Goal: Obtain resource: Obtain resource

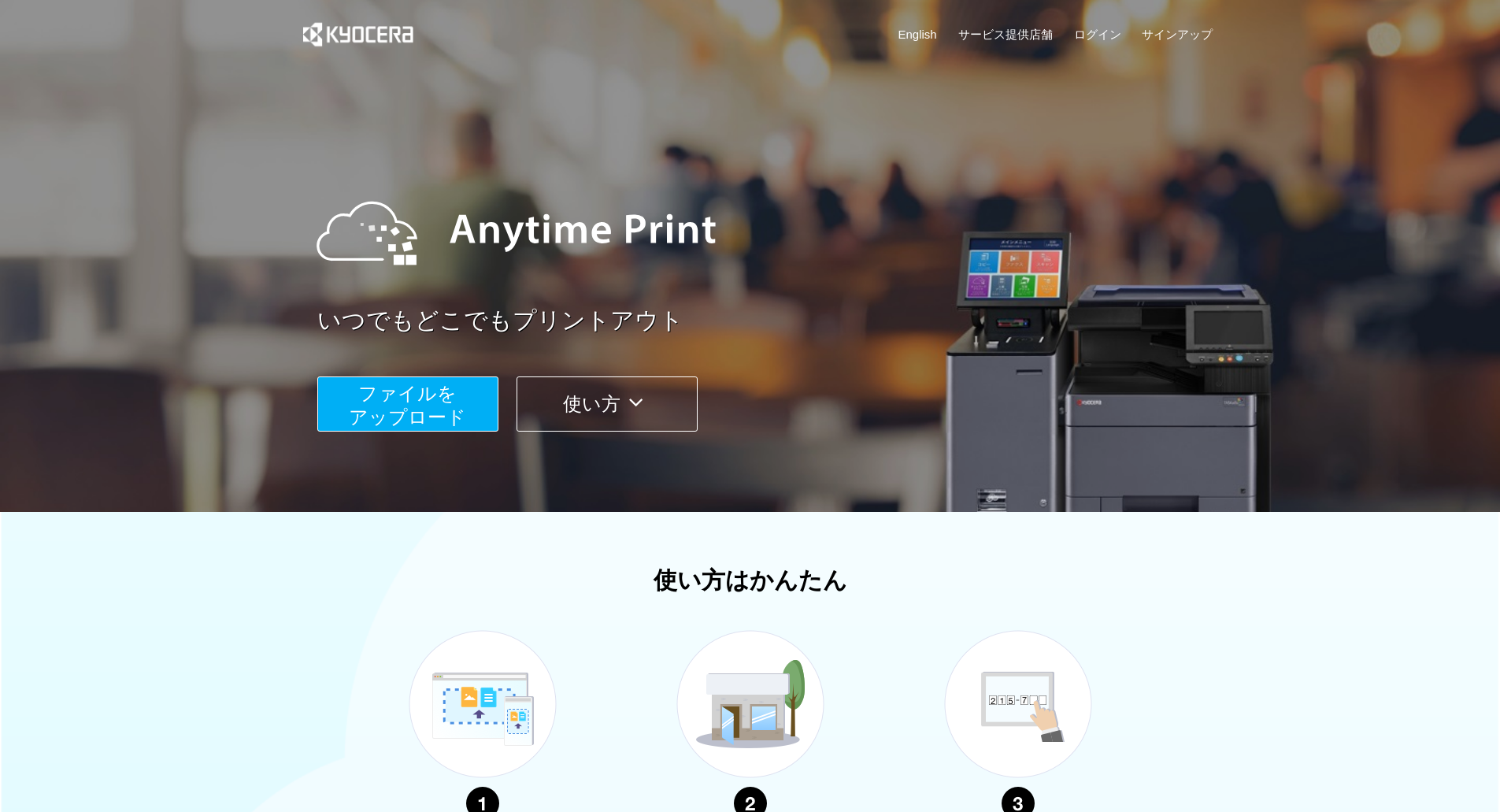
click at [454, 401] on span "ファイルを ​​アップロード" at bounding box center [407, 405] width 117 height 45
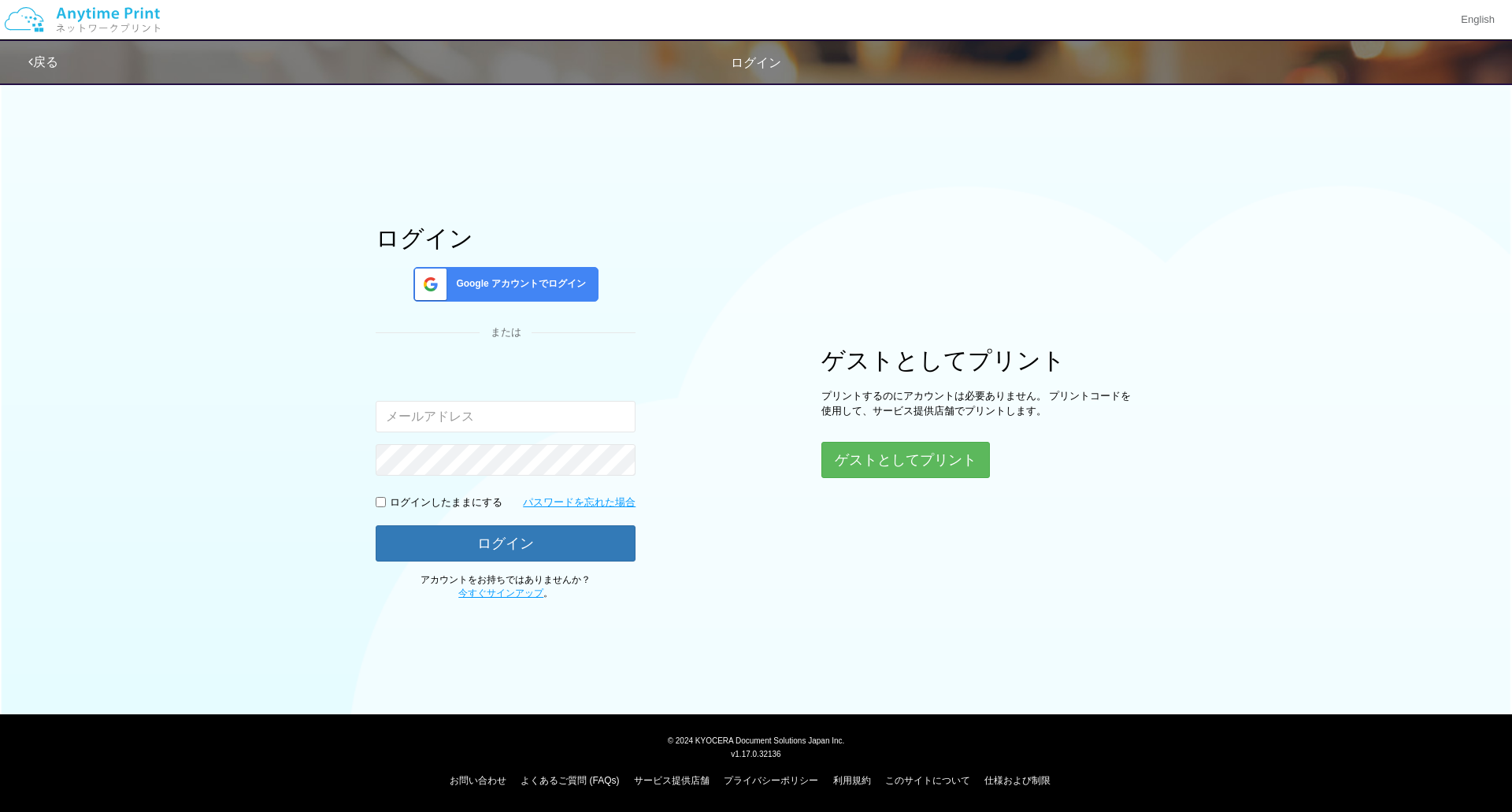
click at [524, 411] on input "email" at bounding box center [505, 416] width 260 height 31
click at [886, 459] on button "ゲストとしてプリント" at bounding box center [905, 459] width 167 height 34
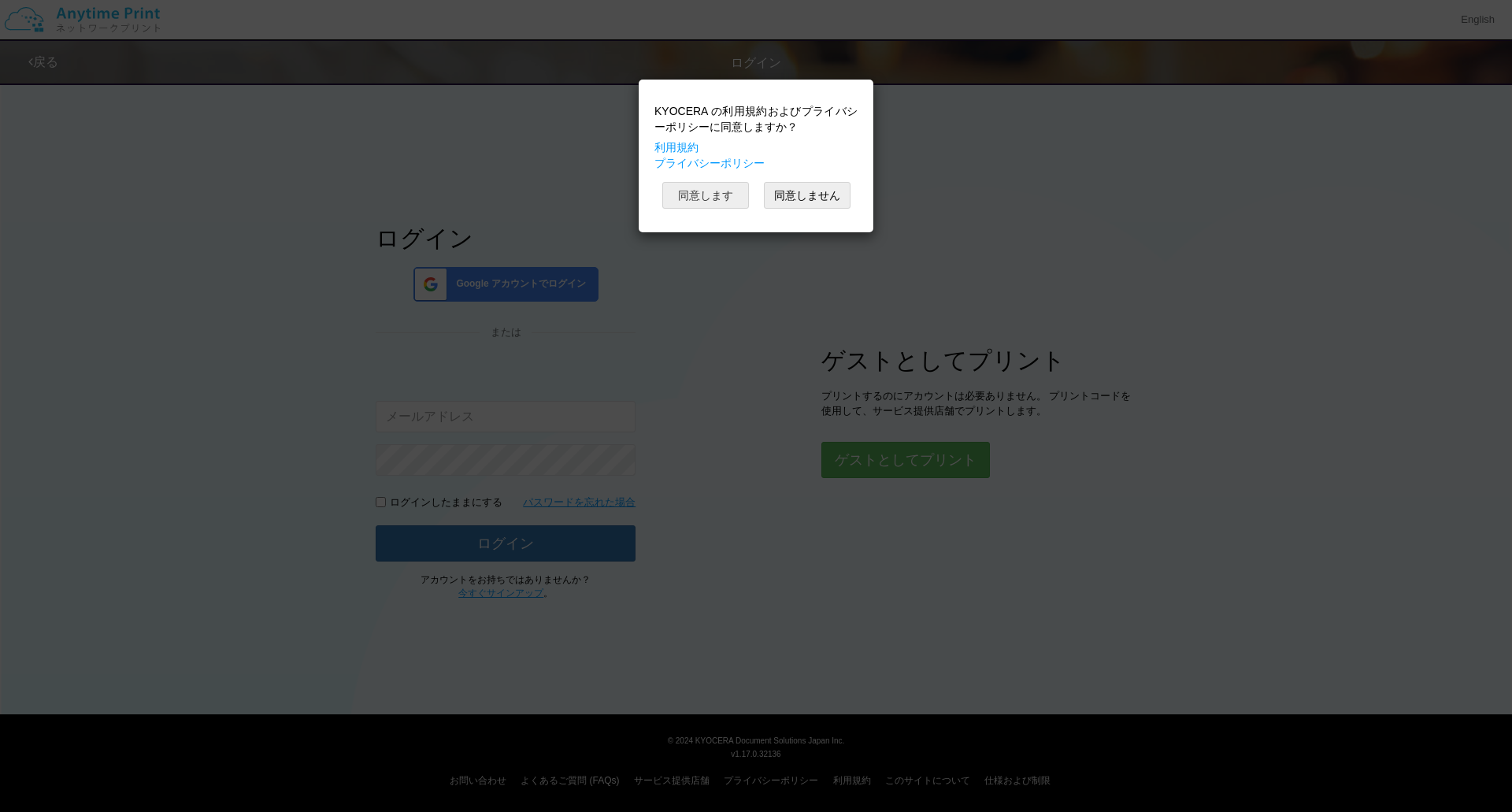
click at [705, 187] on button "同意します" at bounding box center [705, 195] width 87 height 27
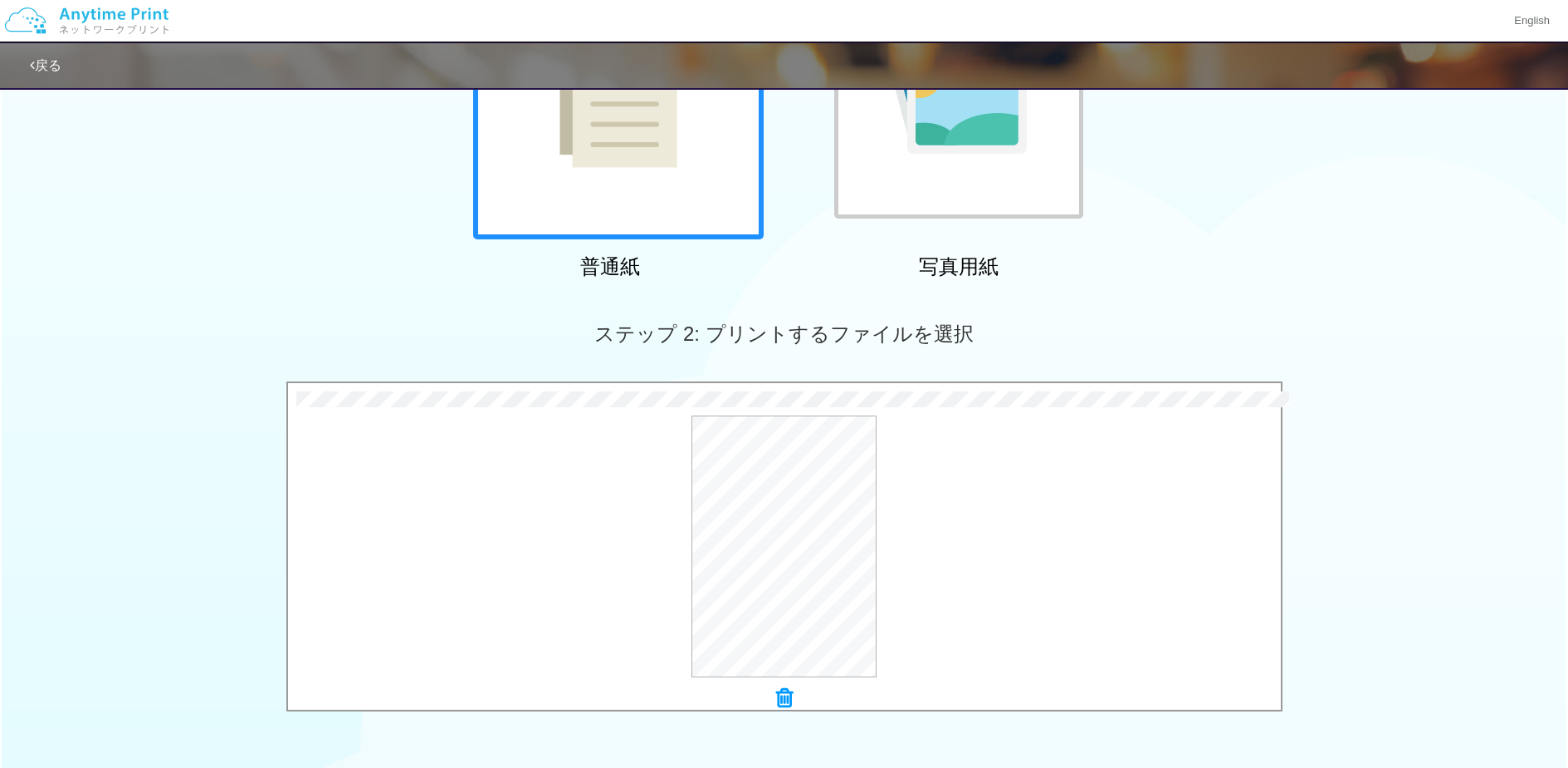
scroll to position [496, 0]
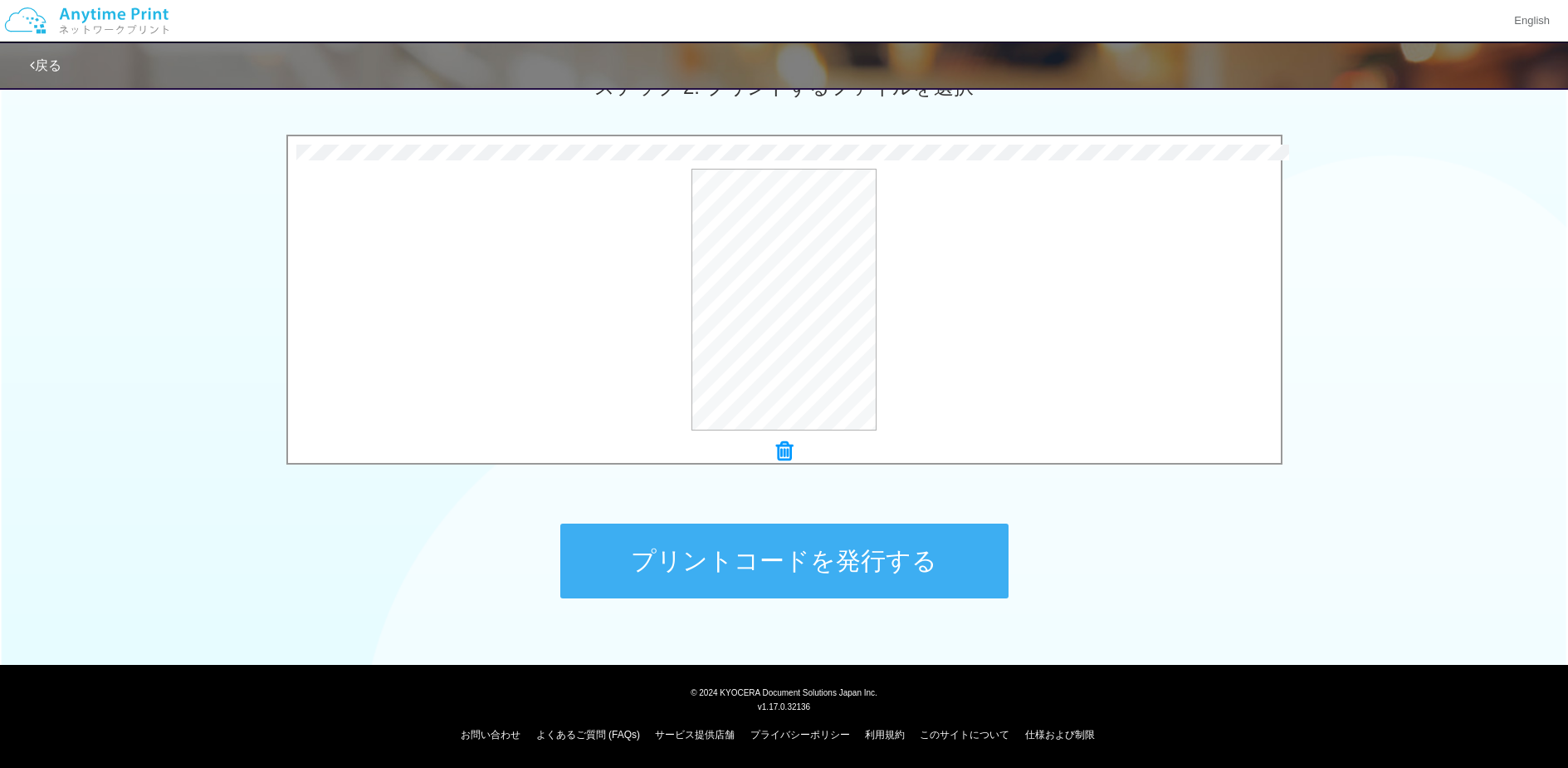
click at [802, 560] on button "プリントコードを発行する" at bounding box center [784, 560] width 448 height 75
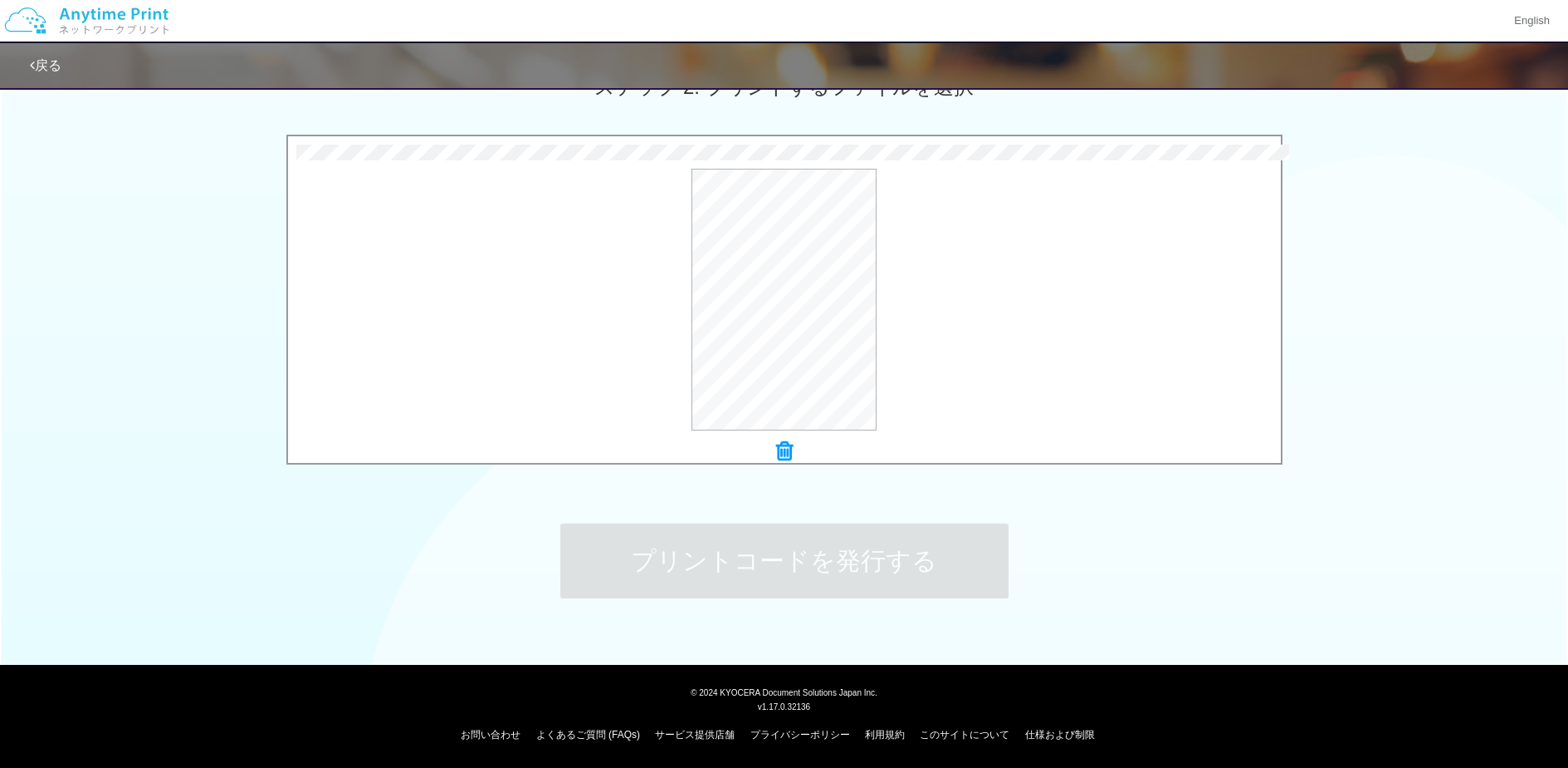
scroll to position [0, 0]
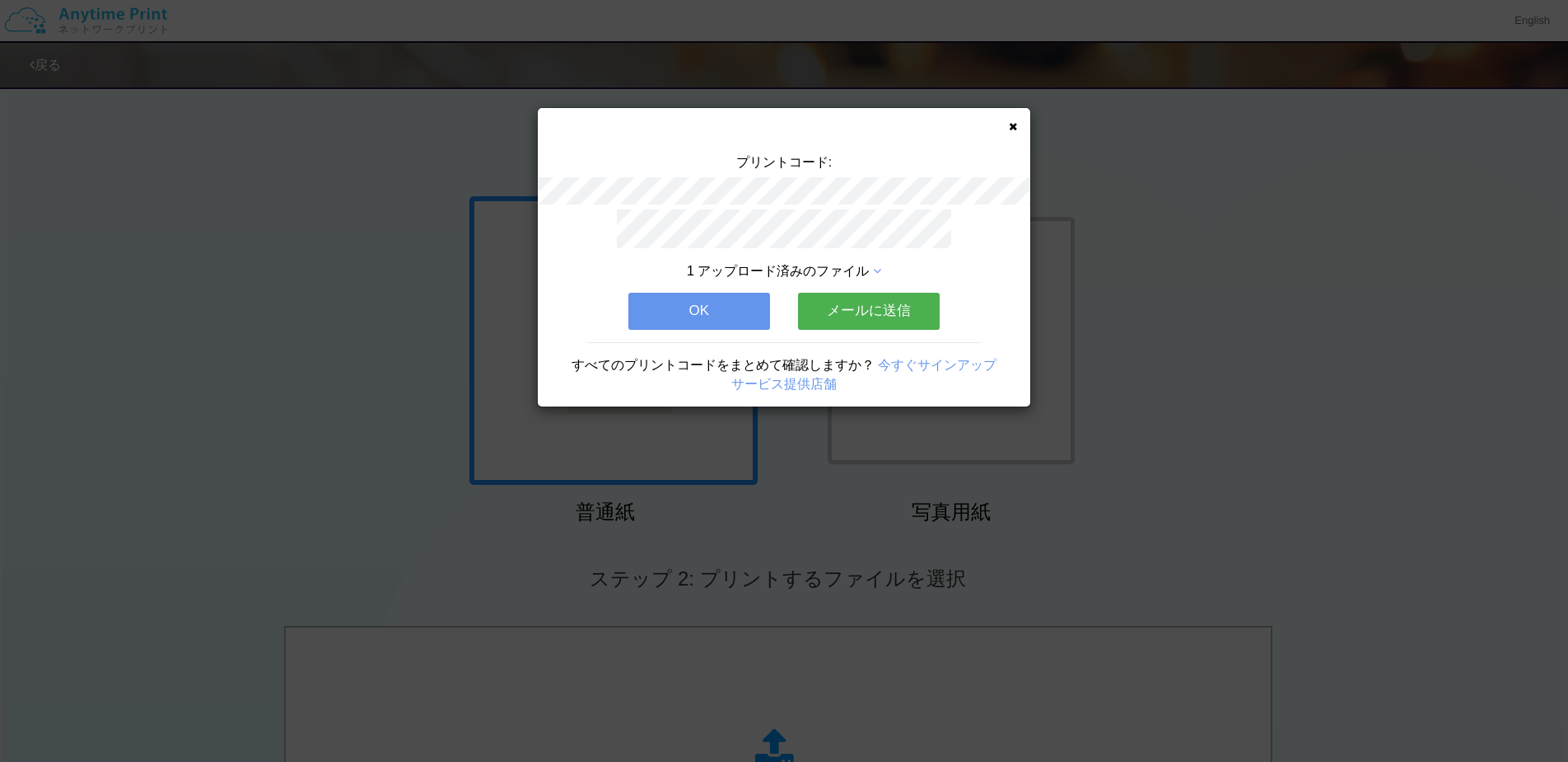
click at [866, 308] on button "メールに送信" at bounding box center [869, 310] width 142 height 36
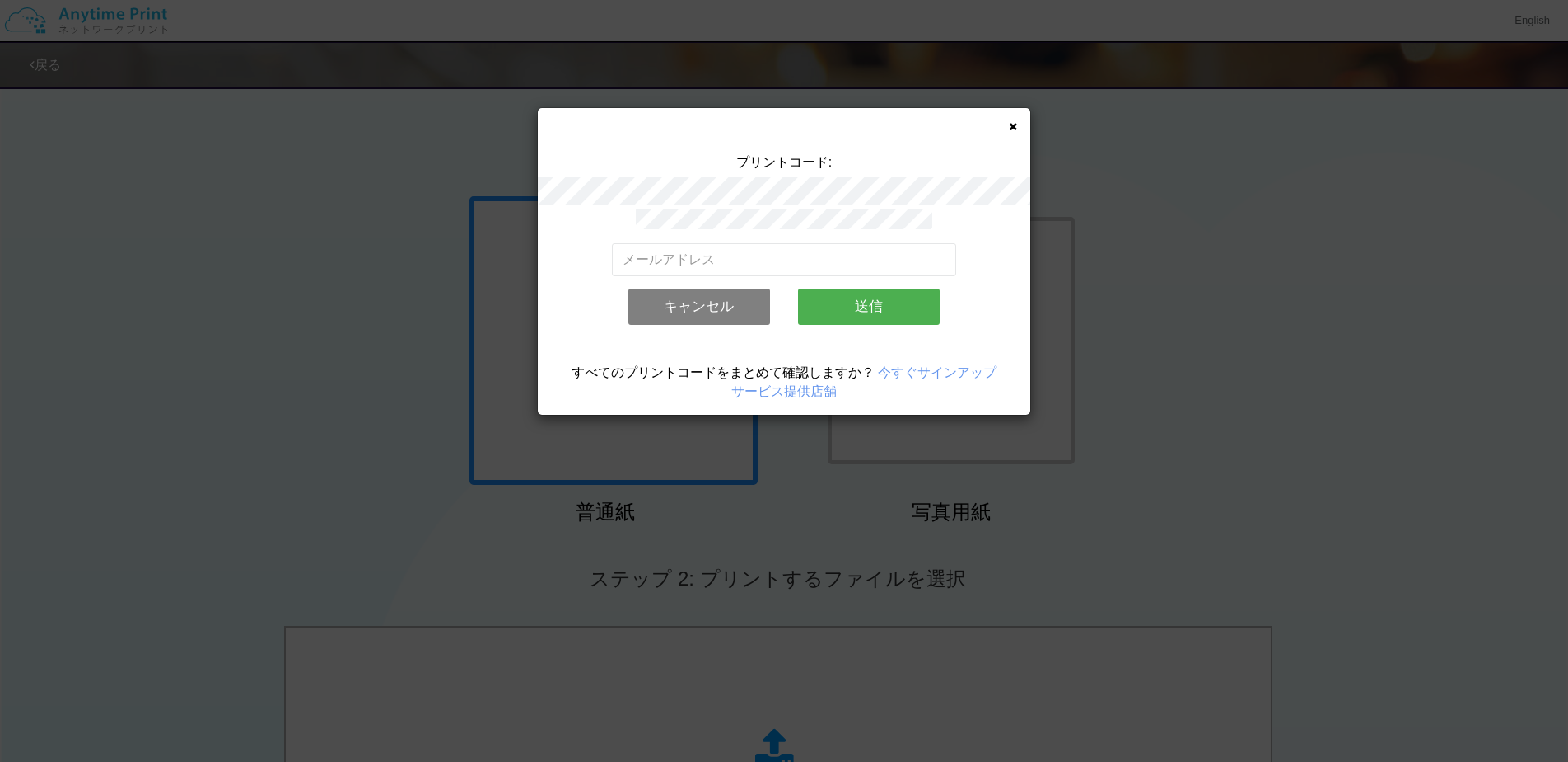
click at [746, 270] on div "有効なメールアドレスを入力してください。 このメールアドレスは、すでに別のアカウントと関連付けられています。 キャンセル 送信" at bounding box center [784, 290] width 345 height 94
click at [746, 259] on input "email" at bounding box center [784, 259] width 345 height 33
type input "[EMAIL_ADDRESS][DOMAIN_NAME]"
click at [850, 292] on button "送信" at bounding box center [869, 306] width 142 height 36
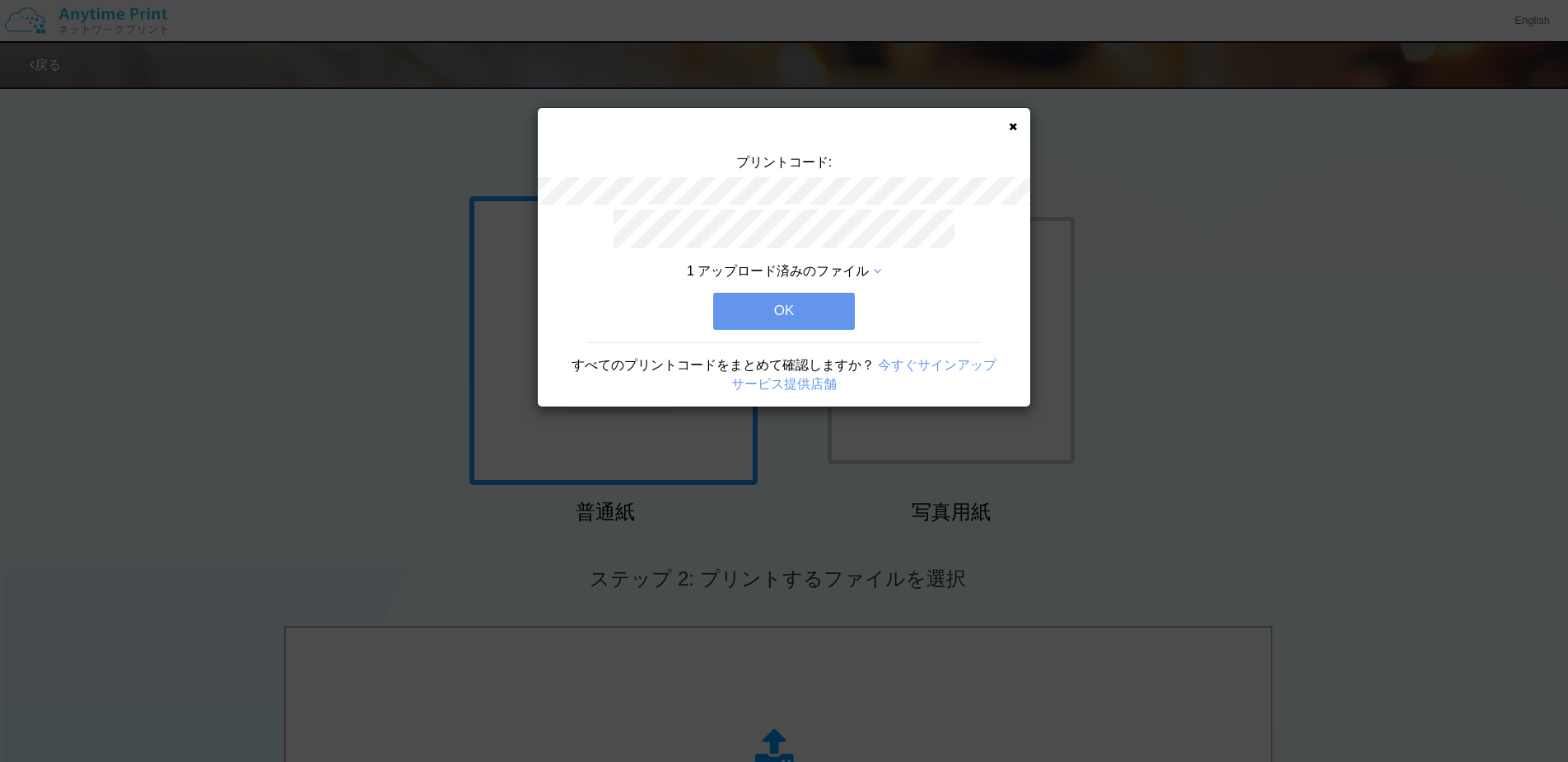
click at [832, 300] on button "OK" at bounding box center [784, 310] width 142 height 36
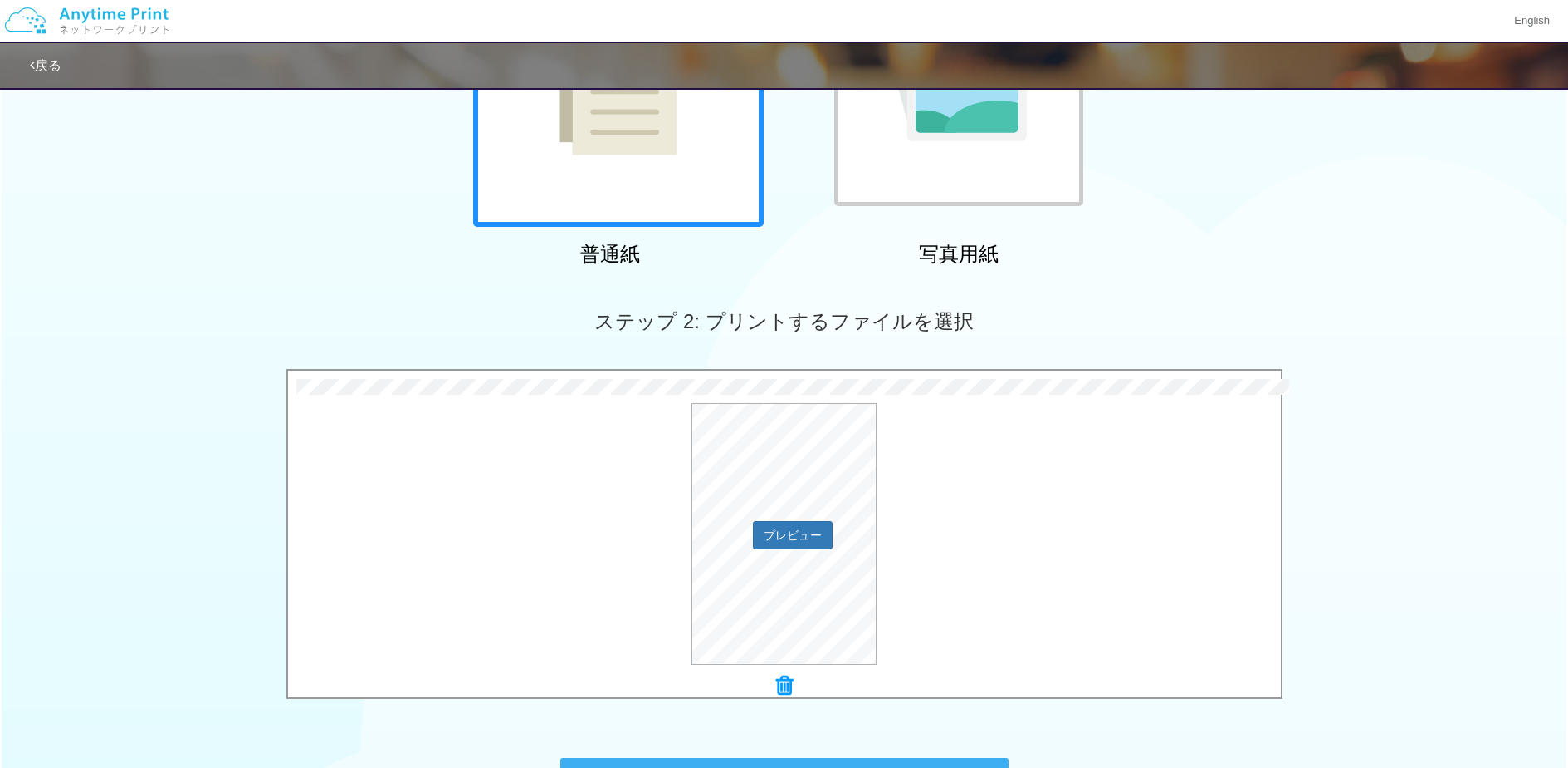
scroll to position [496, 0]
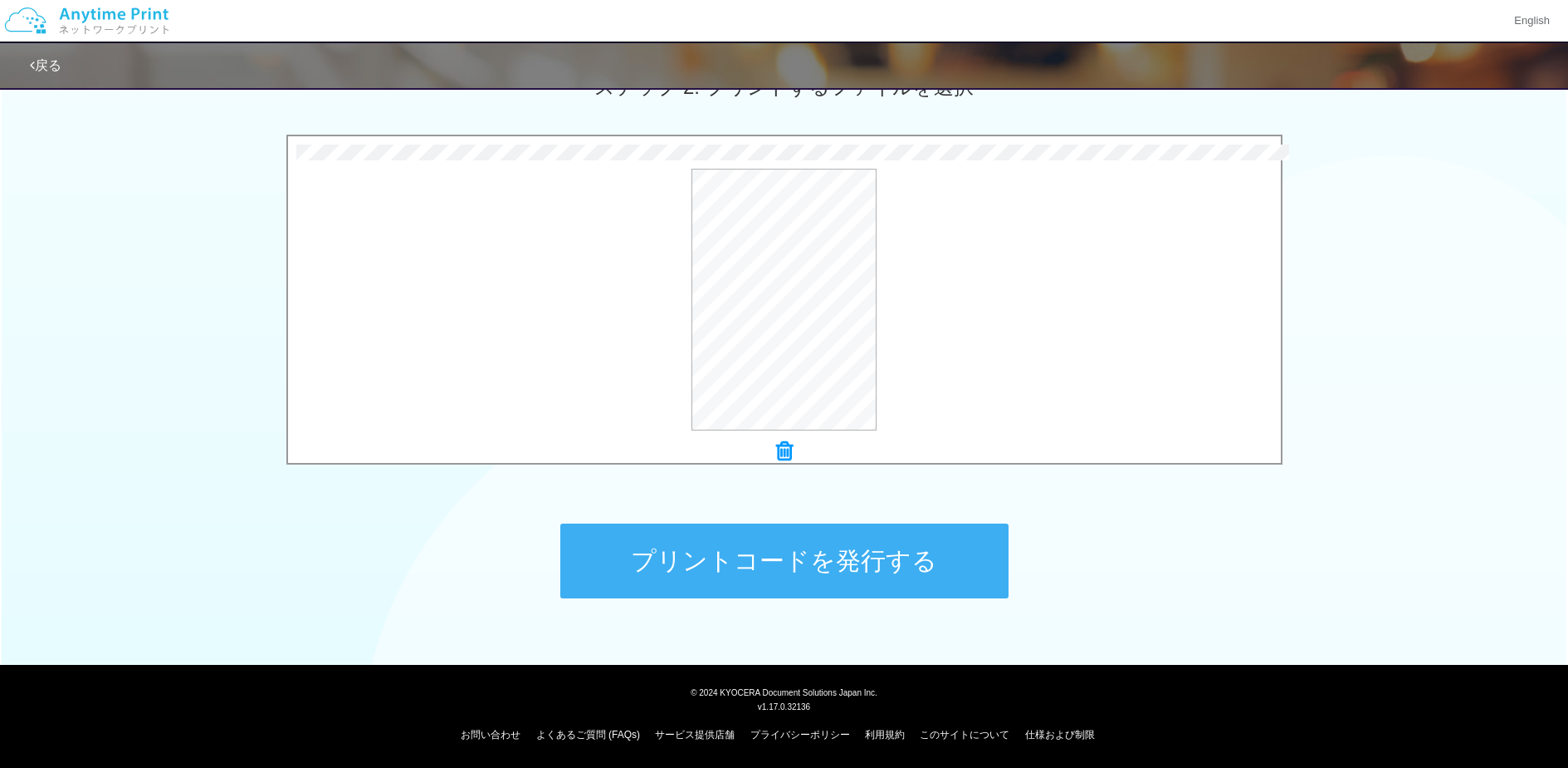
click at [838, 578] on button "プリントコードを発行する" at bounding box center [784, 560] width 448 height 75
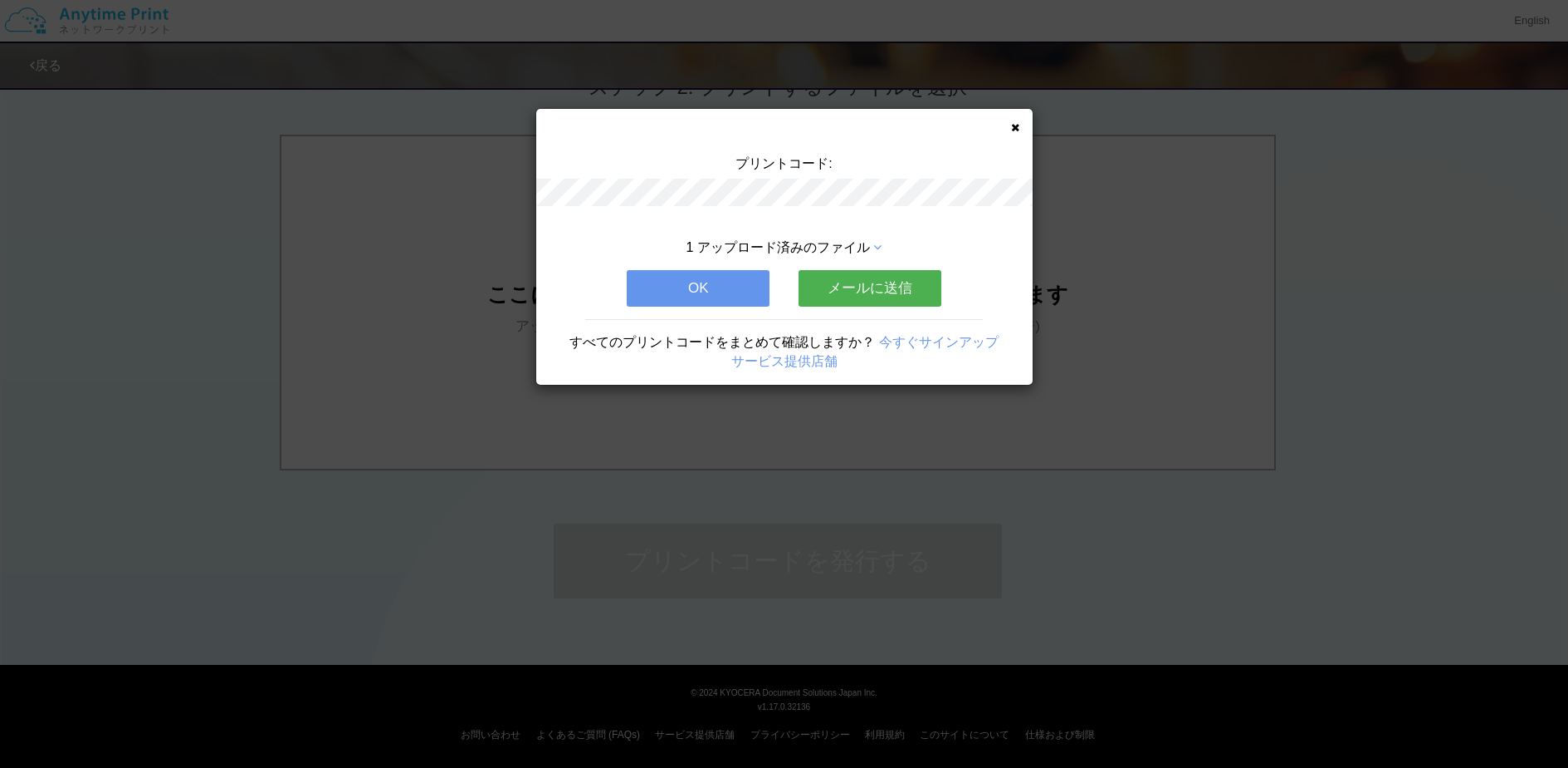
scroll to position [0, 0]
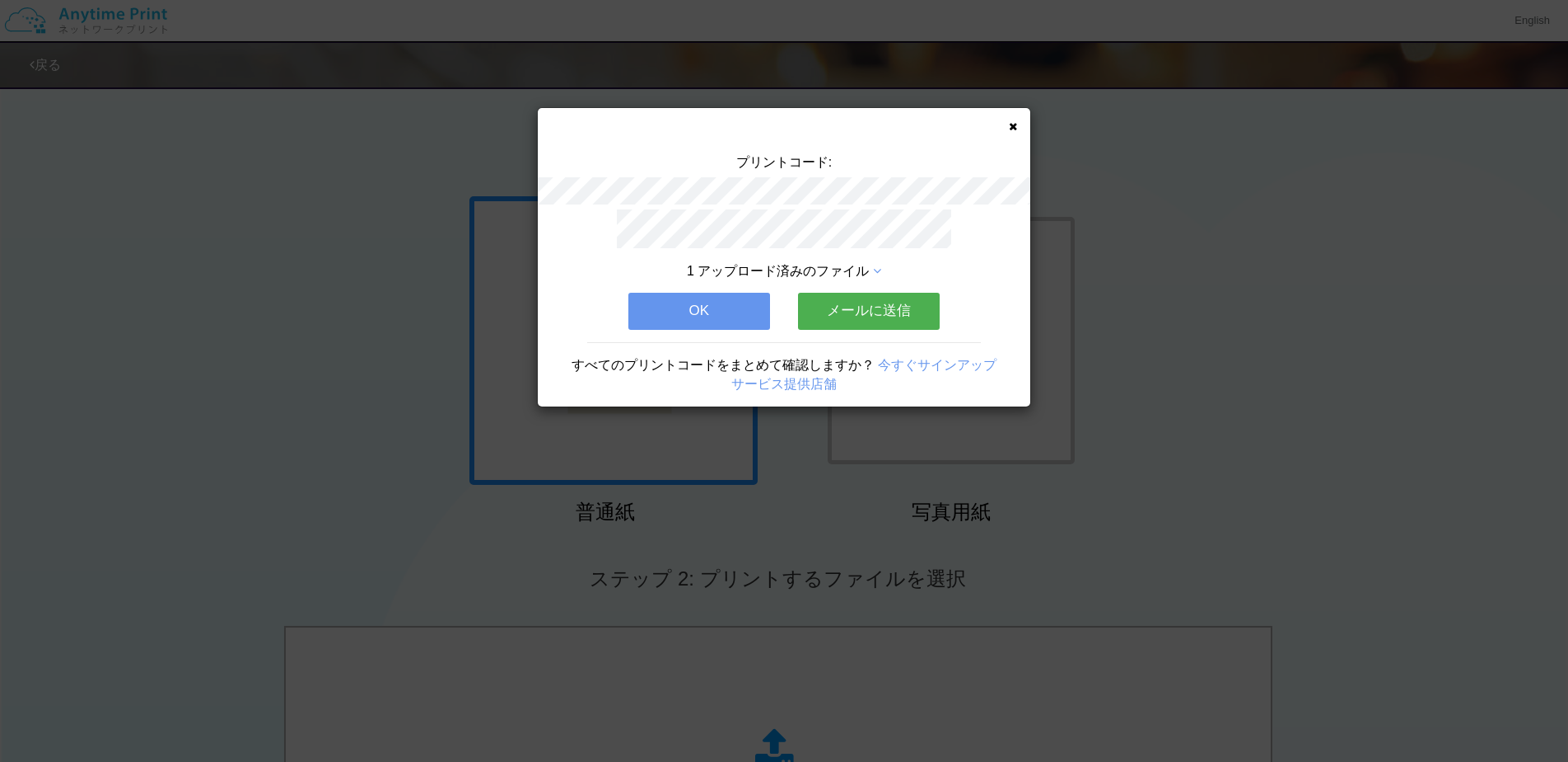
click at [698, 313] on button "OK" at bounding box center [699, 310] width 142 height 36
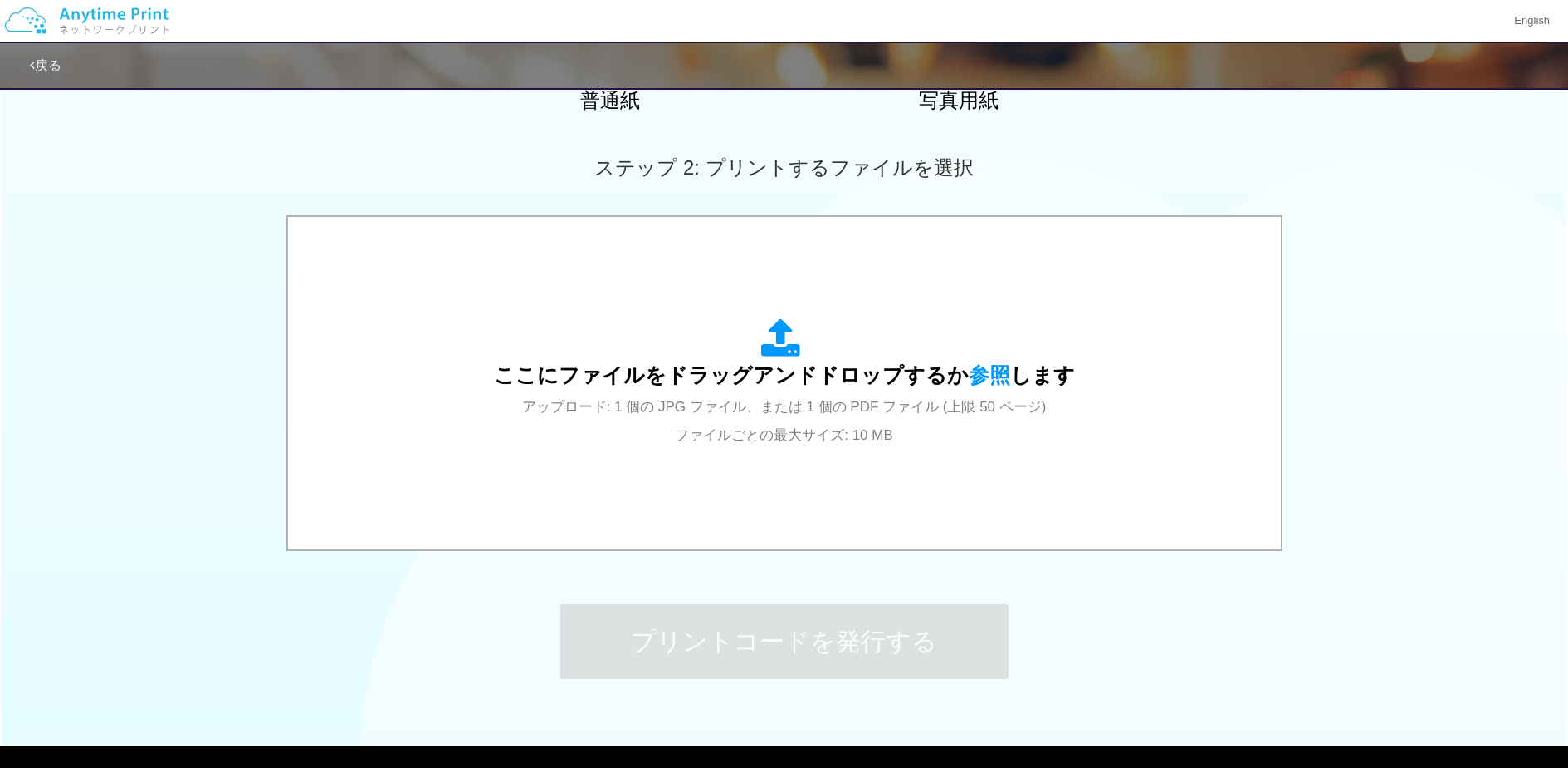
scroll to position [496, 0]
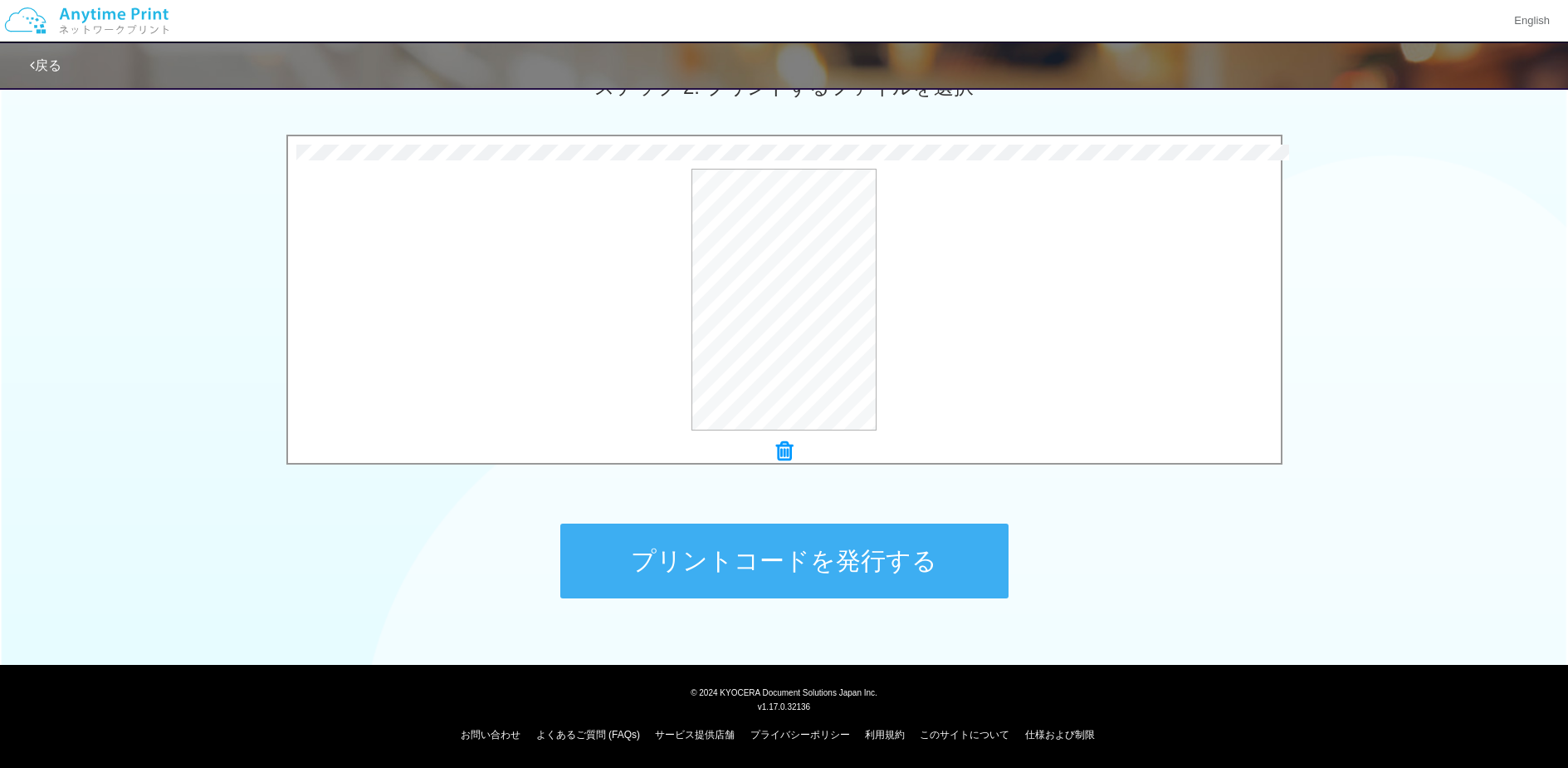
click at [760, 568] on button "プリントコードを発行する" at bounding box center [784, 560] width 448 height 75
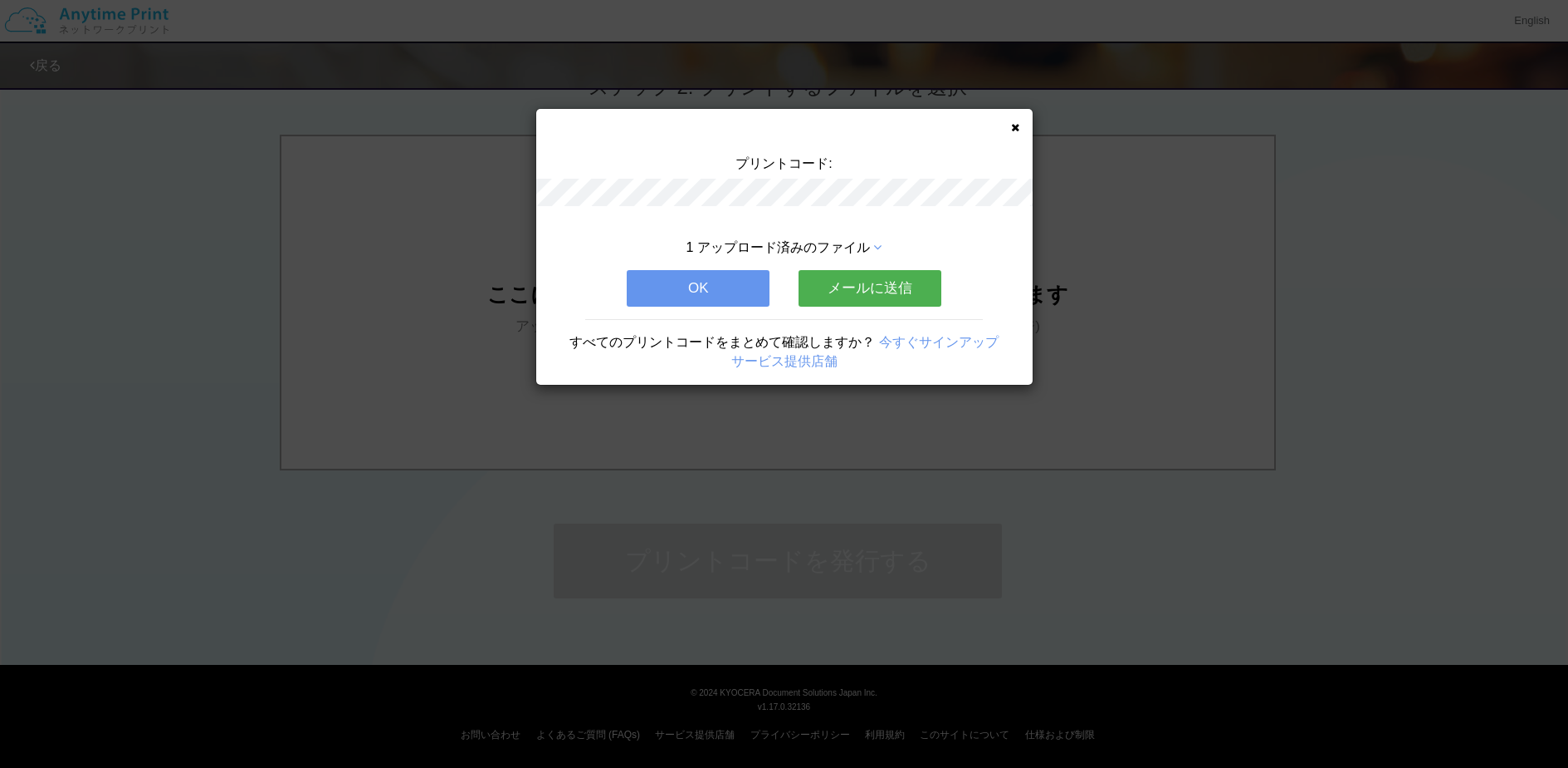
scroll to position [0, 0]
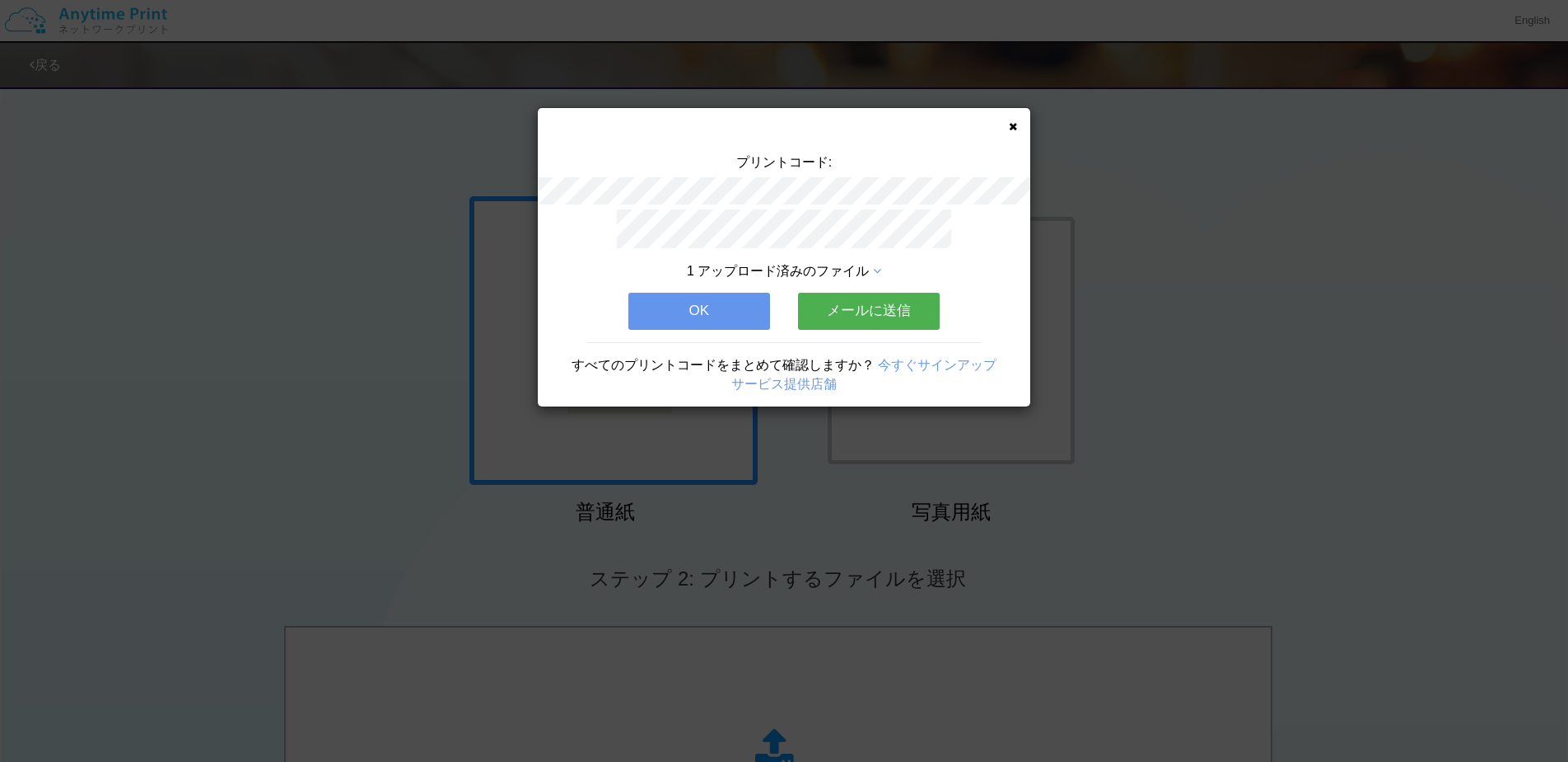
click at [889, 294] on button "メールに送信" at bounding box center [869, 310] width 142 height 36
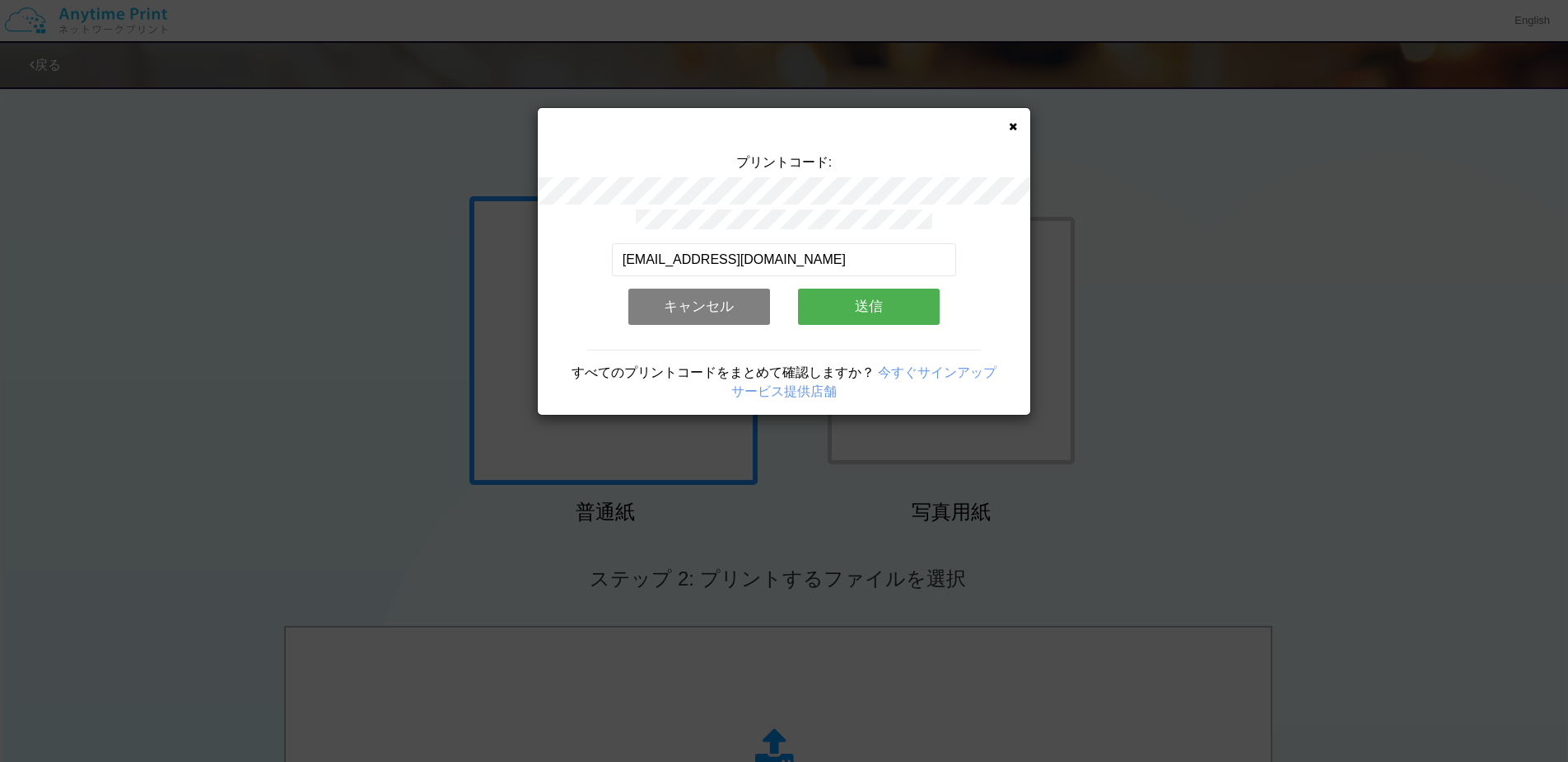
click at [837, 288] on button "送信" at bounding box center [869, 306] width 142 height 36
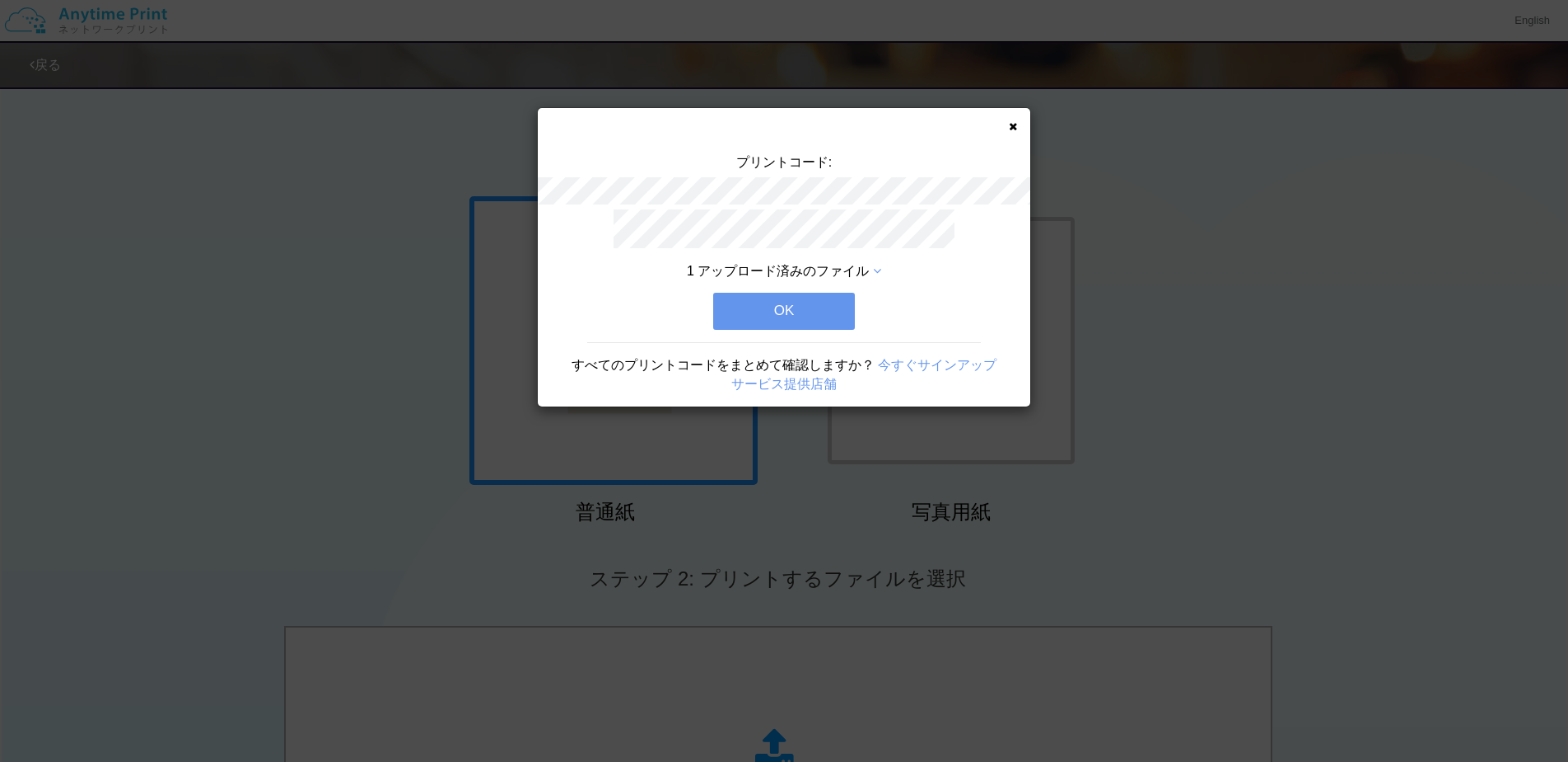
click at [813, 304] on button "OK" at bounding box center [784, 310] width 142 height 36
